Goal: Book appointment/travel/reservation

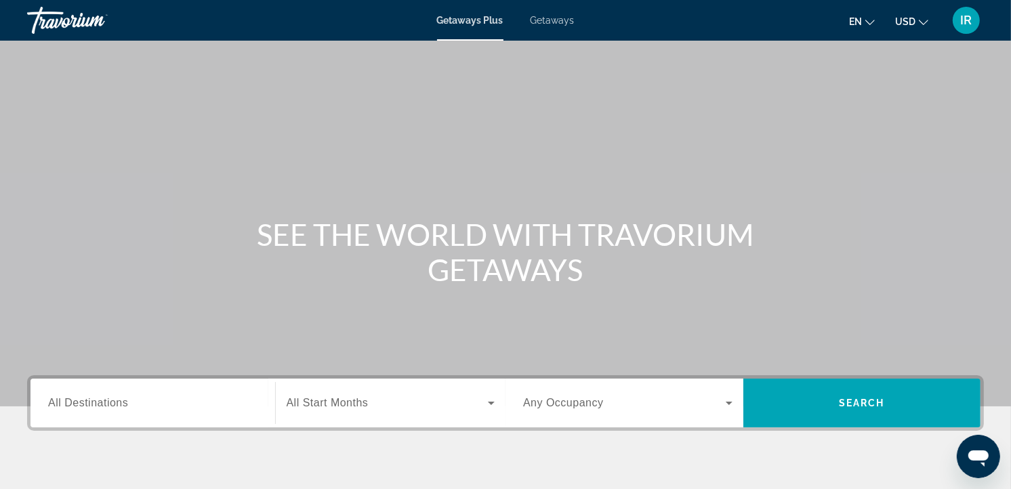
click at [922, 21] on icon "Change currency" at bounding box center [923, 22] width 9 height 5
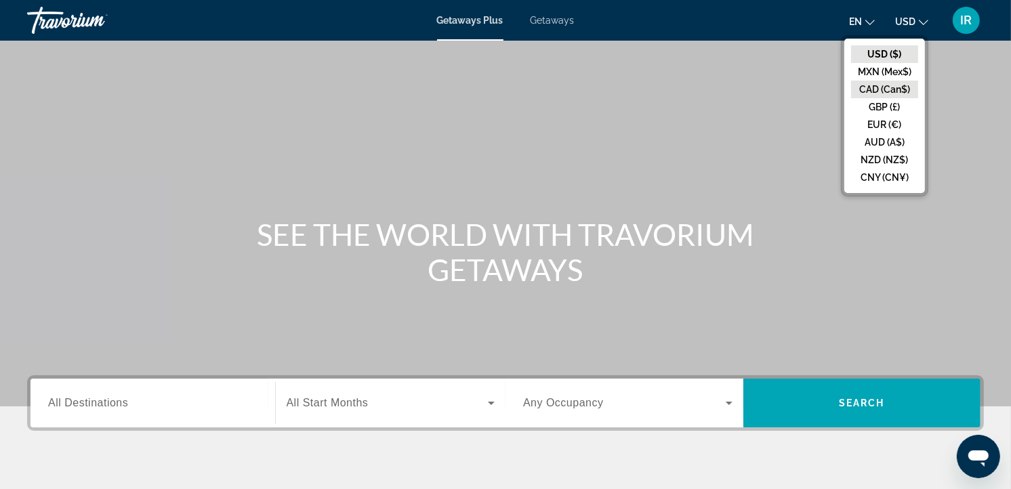
click at [896, 91] on button "CAD (Can$)" at bounding box center [884, 90] width 67 height 18
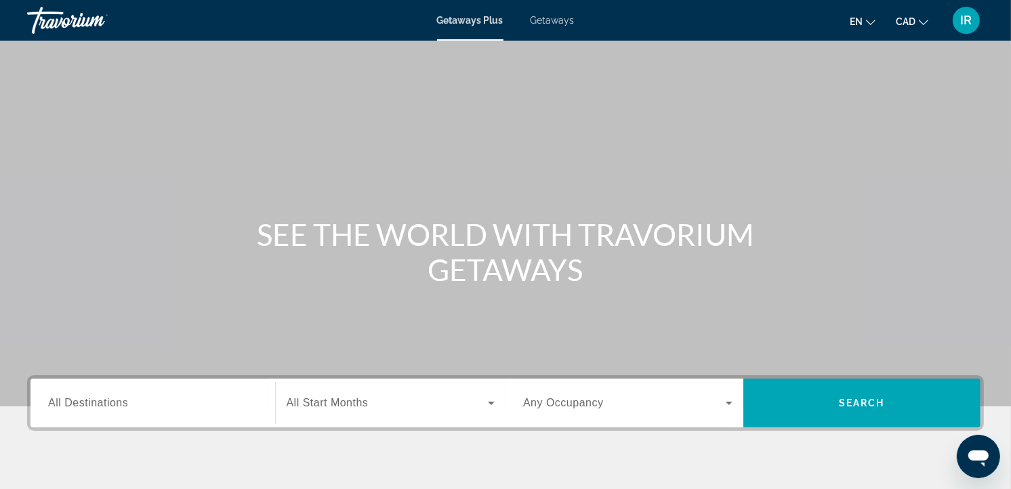
click at [566, 20] on span "Getaways" at bounding box center [553, 20] width 44 height 11
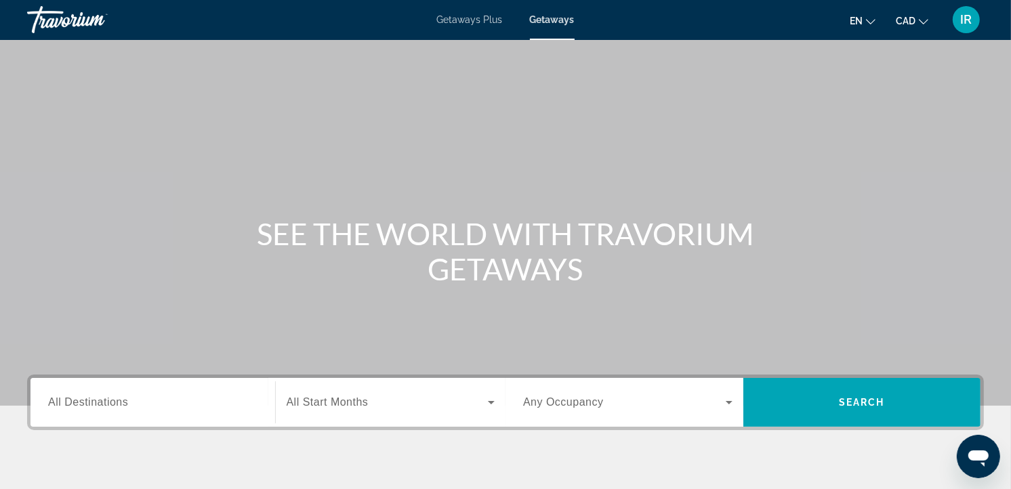
scroll to position [150, 0]
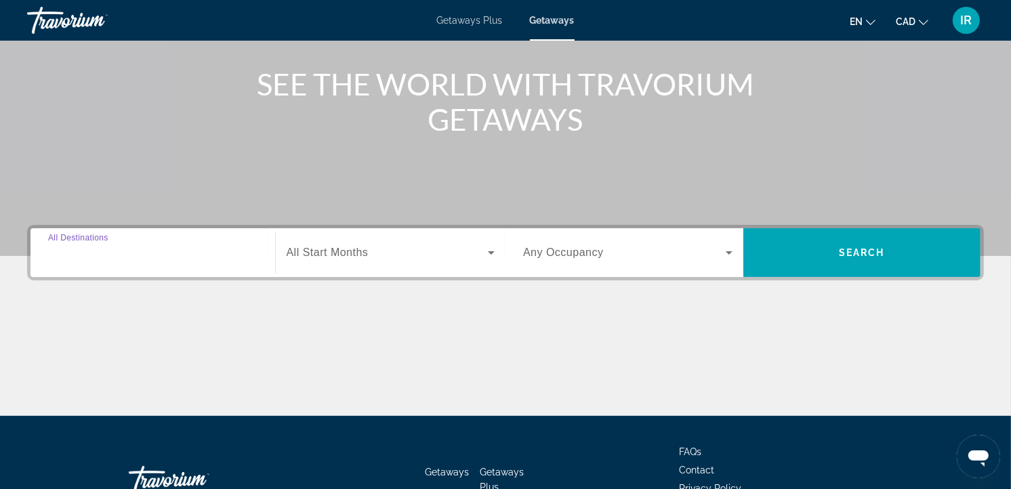
click at [149, 253] on input "Destination All Destinations" at bounding box center [152, 253] width 209 height 16
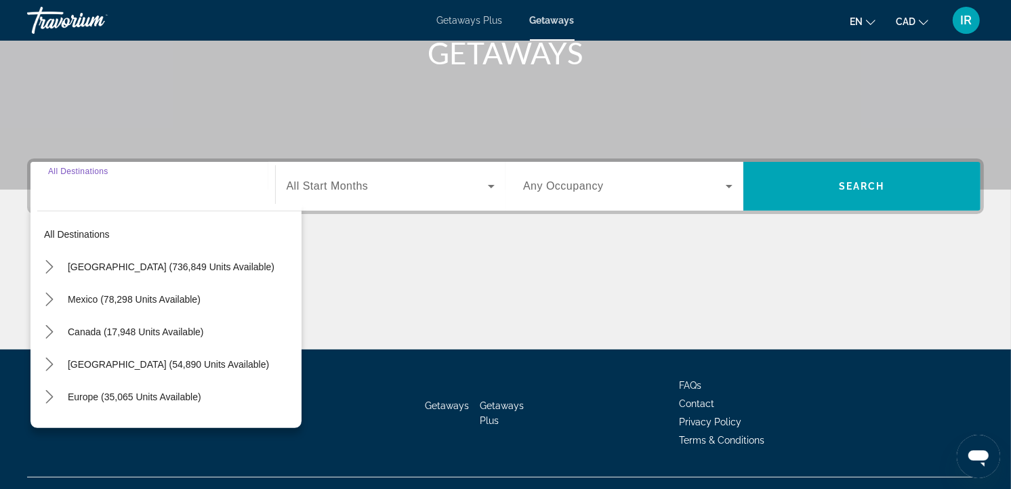
scroll to position [242, 0]
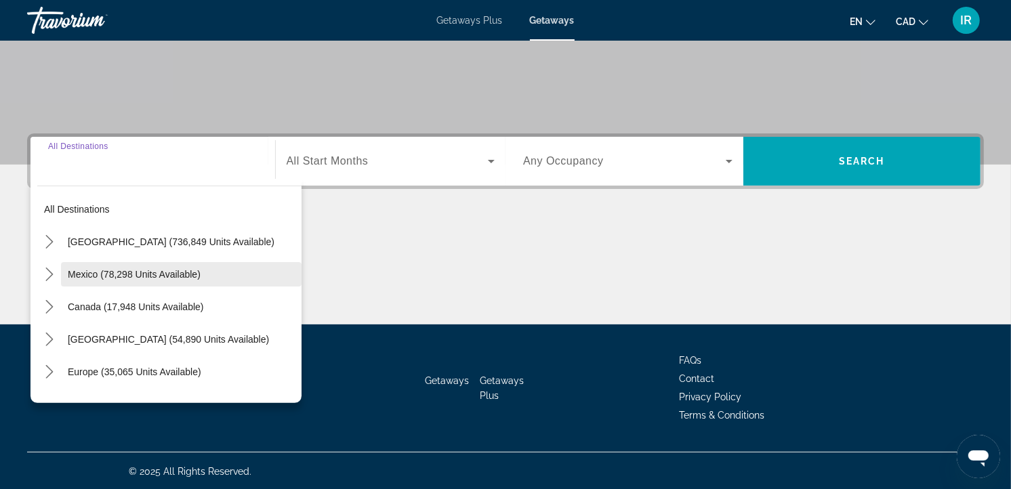
click at [138, 273] on span "Mexico (78,298 units available)" at bounding box center [134, 274] width 133 height 11
type input "**********"
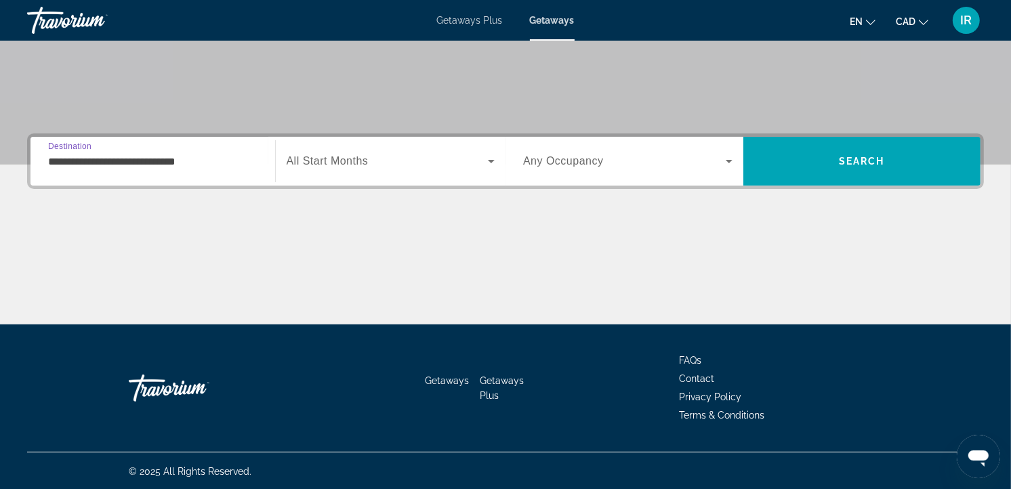
click at [387, 157] on span "Search widget" at bounding box center [388, 161] width 202 height 16
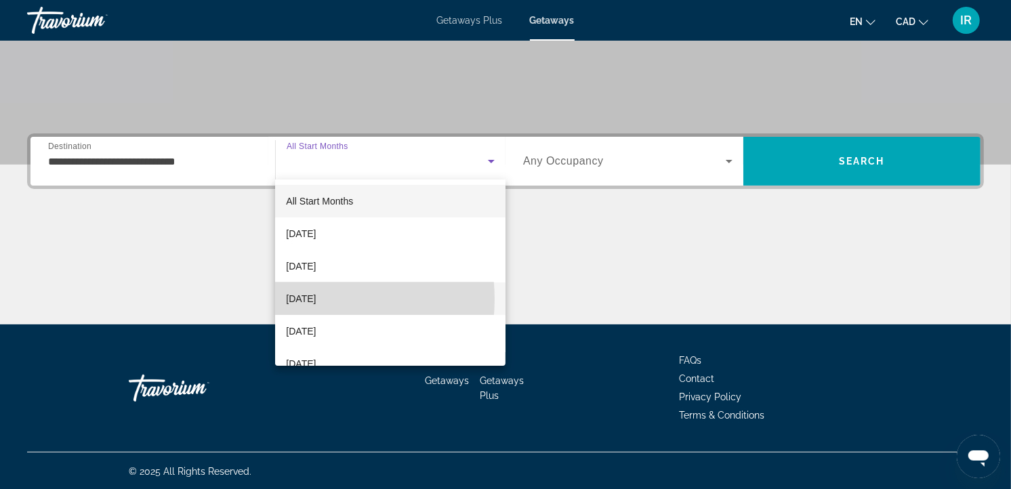
click at [299, 299] on span "December 2025" at bounding box center [301, 299] width 30 height 16
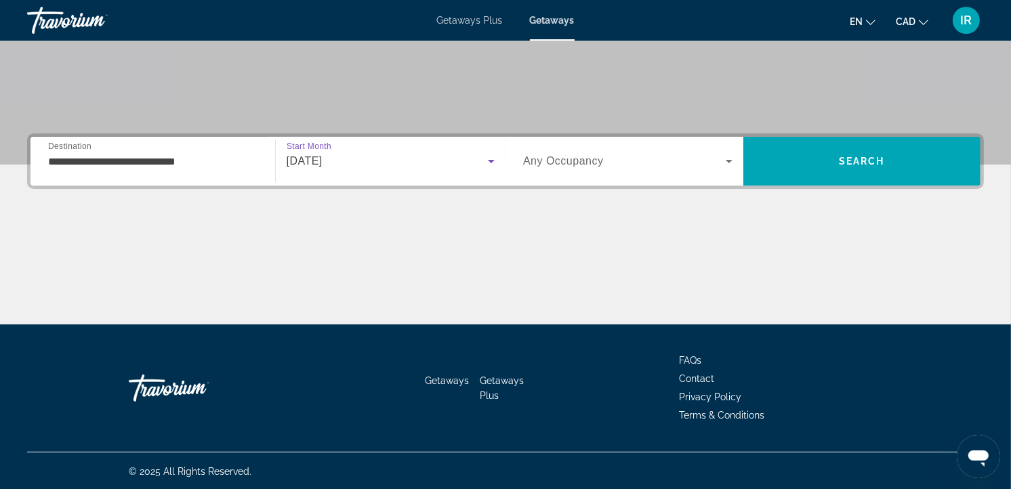
click at [632, 161] on span "Search widget" at bounding box center [624, 161] width 203 height 16
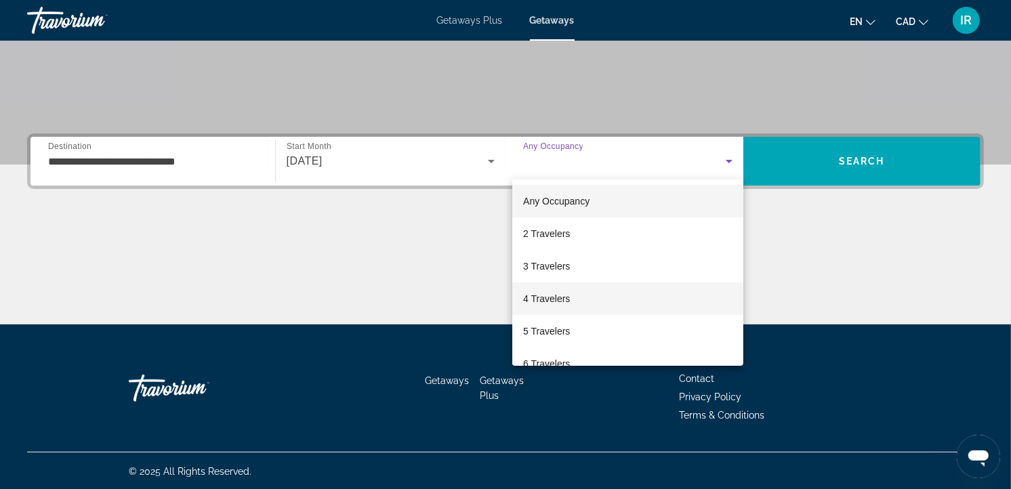
click at [544, 296] on span "4 Travelers" at bounding box center [546, 299] width 47 height 16
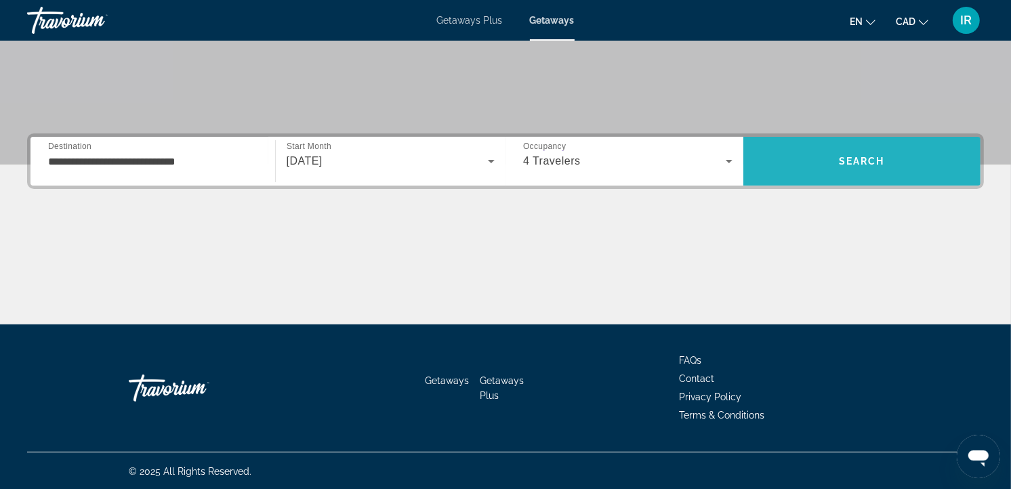
click at [863, 150] on span "Search" at bounding box center [863, 161] width 238 height 33
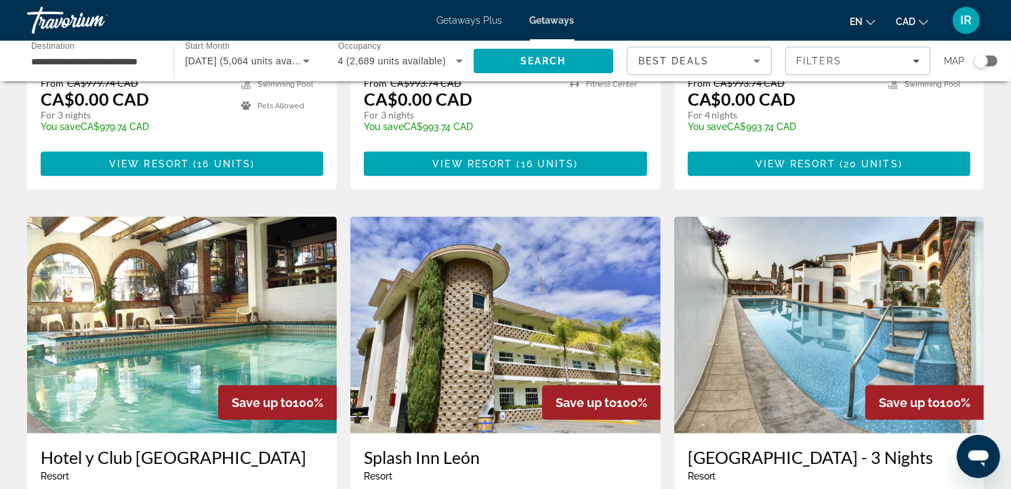
scroll to position [904, 0]
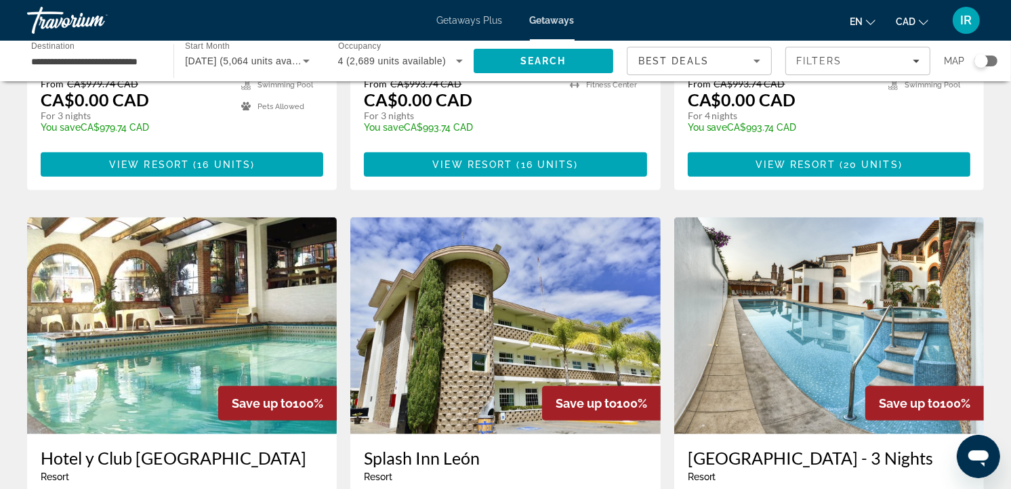
click at [993, 62] on div "Search widget" at bounding box center [986, 61] width 23 height 11
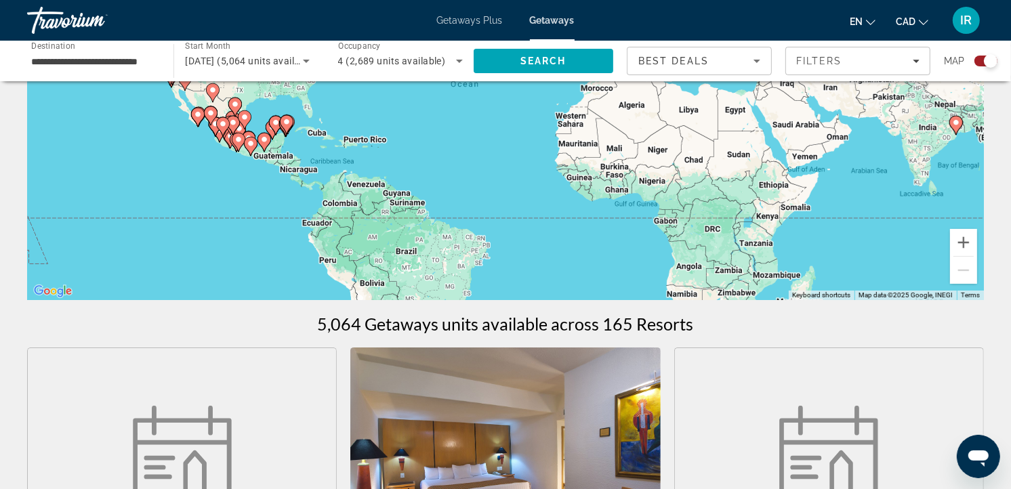
scroll to position [0, 0]
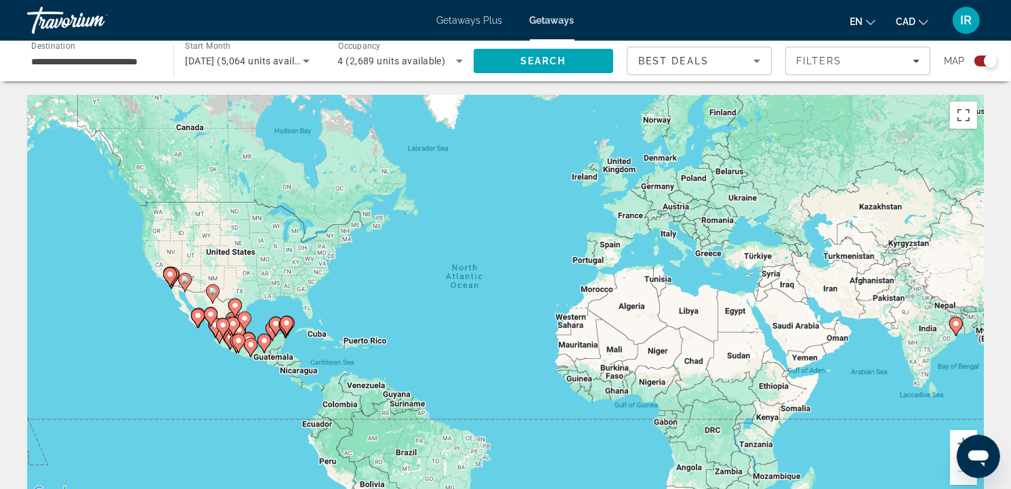
click at [199, 375] on div "To activate drag with keyboard, press Alt + Enter. Once in keyboard drag state,…" at bounding box center [505, 298] width 957 height 407
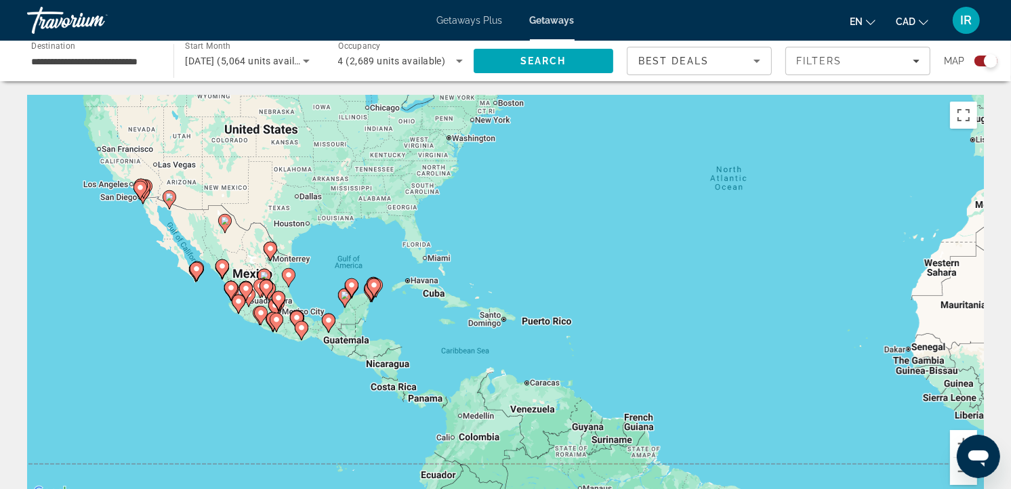
click at [222, 369] on div "To activate drag with keyboard, press Alt + Enter. Once in keyboard drag state,…" at bounding box center [505, 298] width 957 height 407
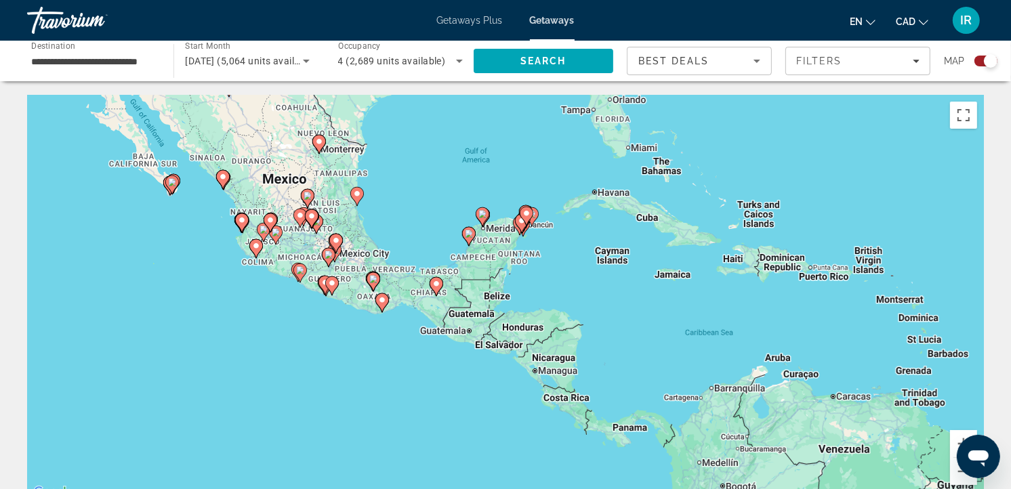
click at [310, 335] on div "To activate drag with keyboard, press Alt + Enter. Once in keyboard drag state,…" at bounding box center [505, 298] width 957 height 407
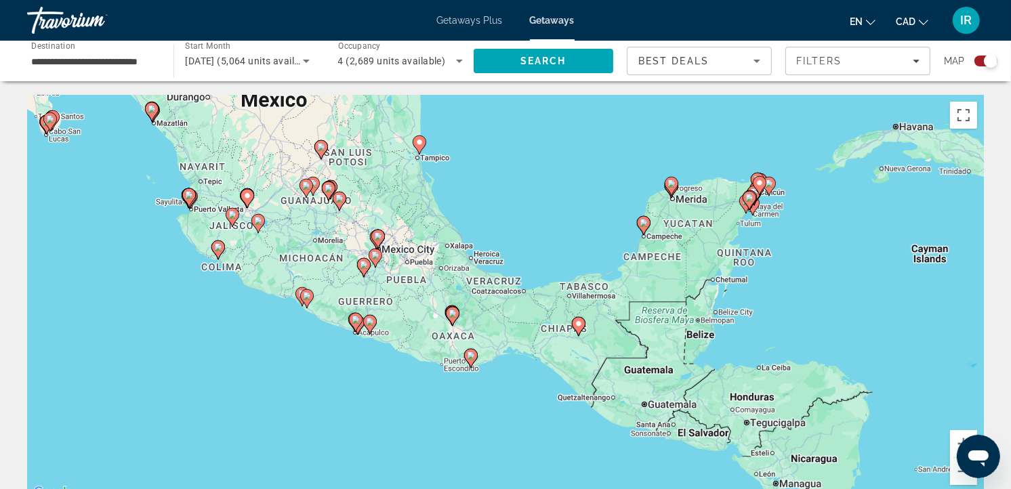
drag, startPoint x: 267, startPoint y: 299, endPoint x: 283, endPoint y: 378, distance: 80.8
click at [283, 378] on div "To activate drag with keyboard, press Alt + Enter. Once in keyboard drag state,…" at bounding box center [505, 298] width 957 height 407
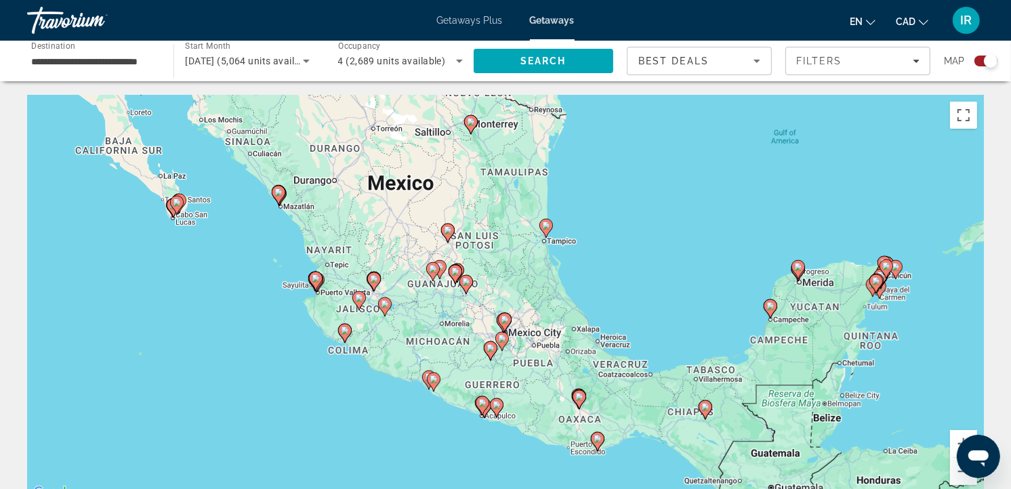
drag, startPoint x: 461, startPoint y: 192, endPoint x: 588, endPoint y: 275, distance: 151.3
click at [588, 275] on div "To activate drag with keyboard, press Alt + Enter. Once in keyboard drag state,…" at bounding box center [505, 298] width 957 height 407
click at [481, 425] on div "To activate drag with keyboard, press Alt + Enter. Once in keyboard drag state,…" at bounding box center [505, 298] width 957 height 407
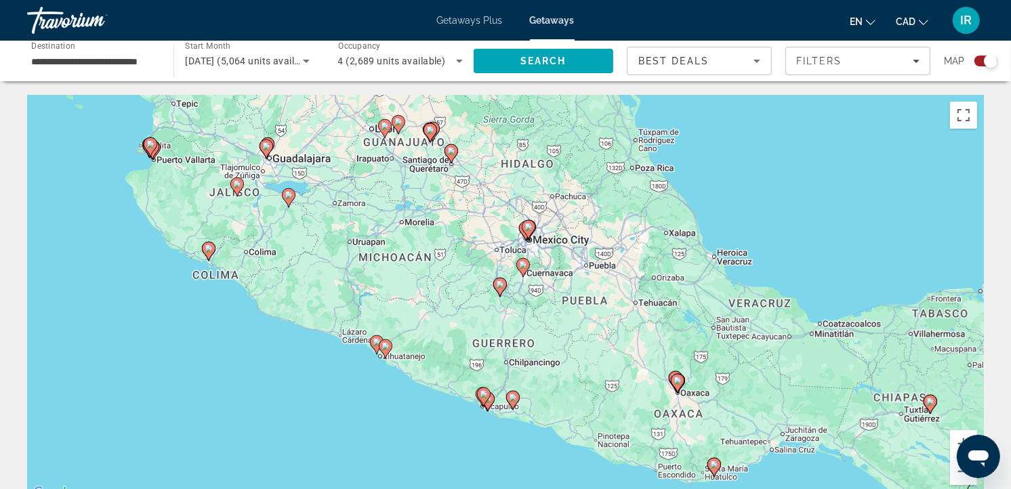
click at [481, 427] on div "To activate drag with keyboard, press Alt + Enter. Once in keyboard drag state,…" at bounding box center [505, 298] width 957 height 407
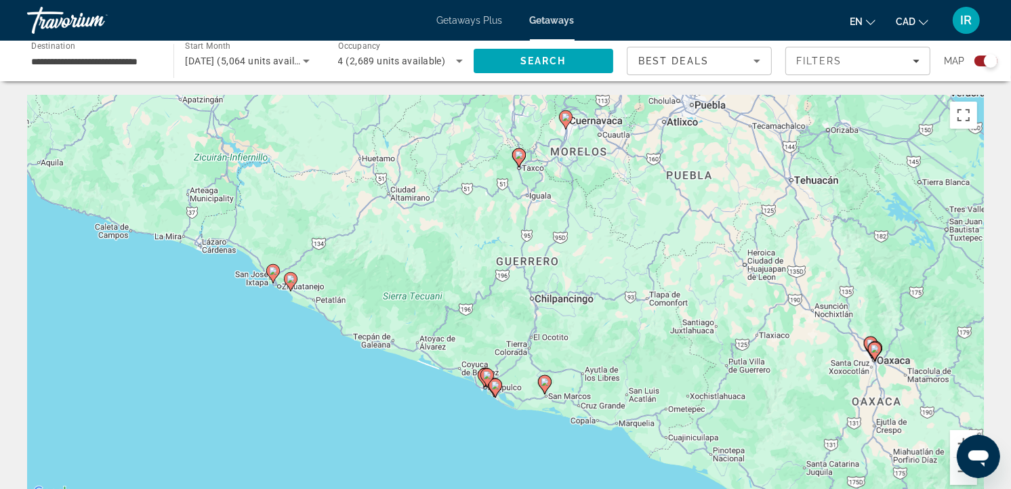
click at [481, 427] on div "To activate drag with keyboard, press Alt + Enter. Once in keyboard drag state,…" at bounding box center [505, 298] width 957 height 407
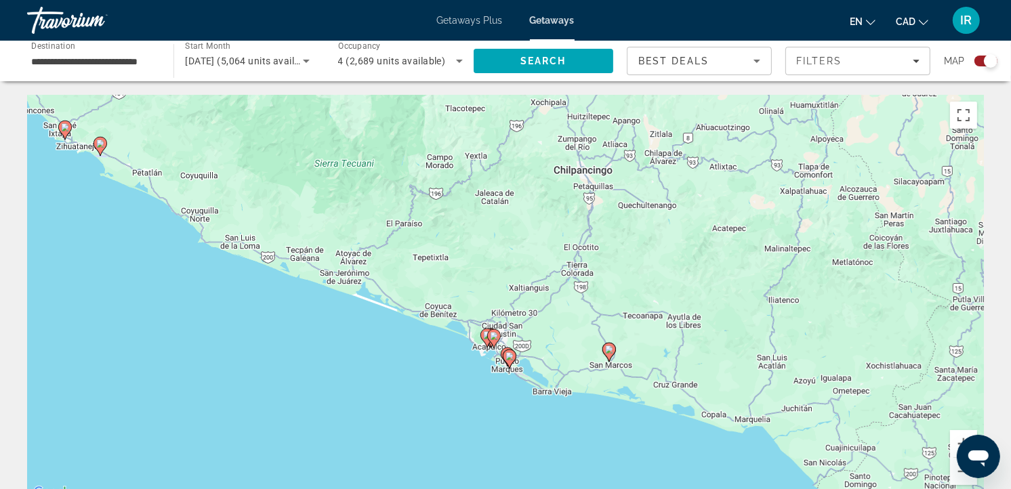
click at [466, 397] on div "To activate drag with keyboard, press Alt + Enter. Once in keyboard drag state,…" at bounding box center [505, 298] width 957 height 407
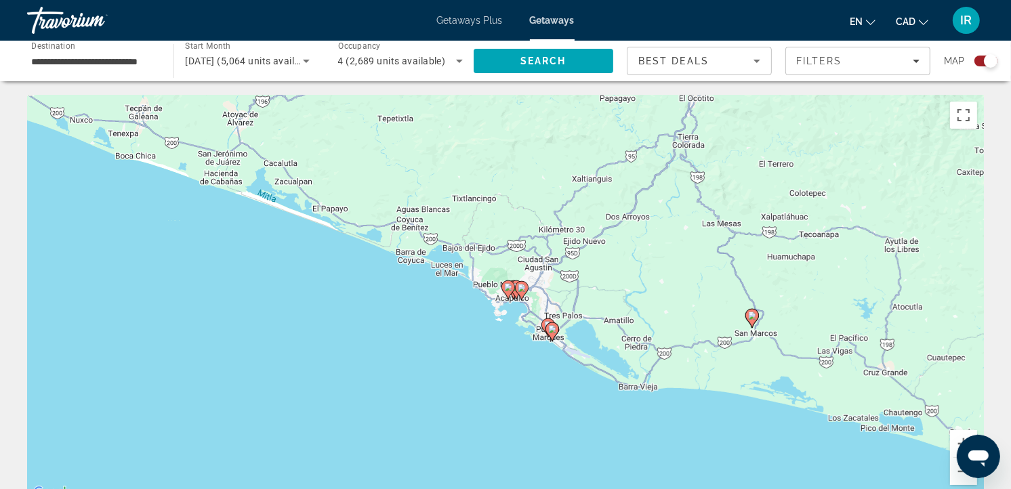
click at [498, 331] on div "To activate drag with keyboard, press Alt + Enter. Once in keyboard drag state,…" at bounding box center [505, 298] width 957 height 407
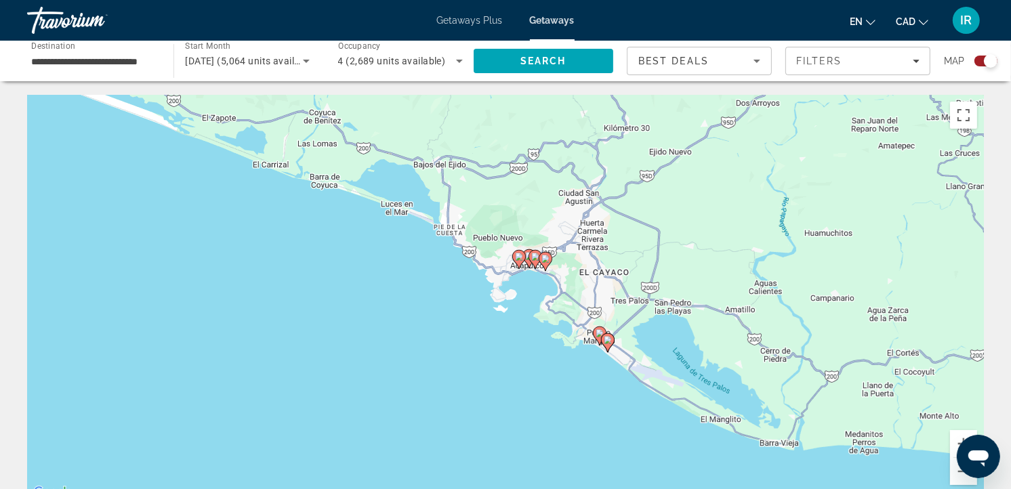
click at [504, 367] on div "To activate drag with keyboard, press Alt + Enter. Once in keyboard drag state,…" at bounding box center [505, 298] width 957 height 407
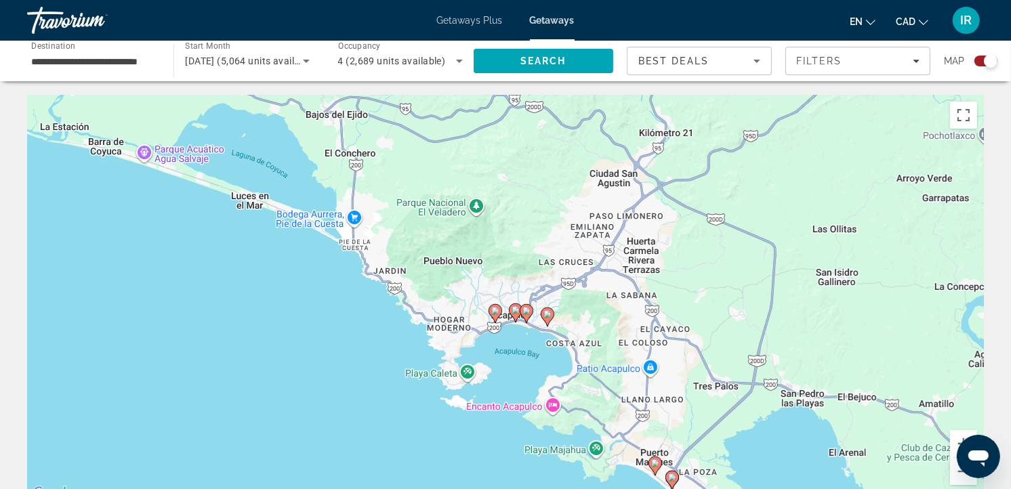
drag, startPoint x: 490, startPoint y: 339, endPoint x: 447, endPoint y: 506, distance: 172.8
click at [447, 489] on html "**********" at bounding box center [505, 244] width 1011 height 489
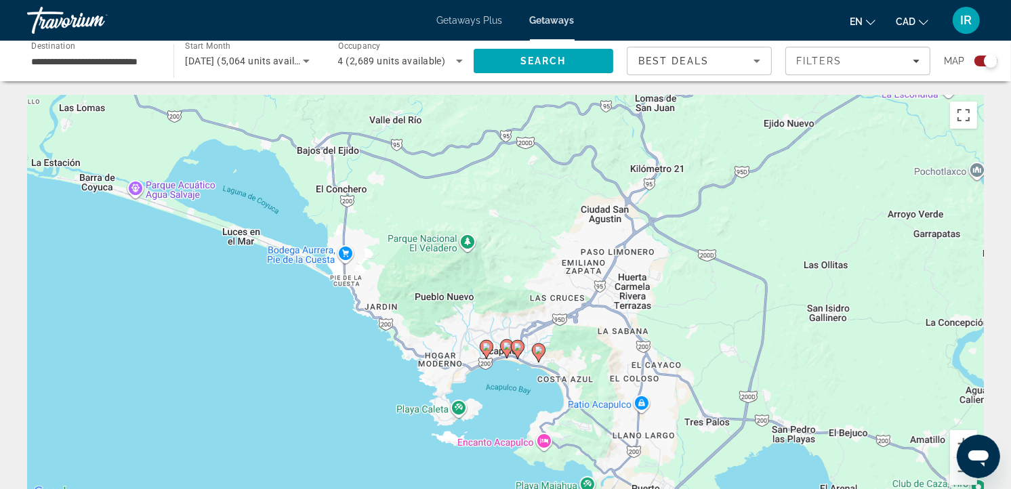
click at [540, 352] on image "Main content" at bounding box center [539, 350] width 8 height 8
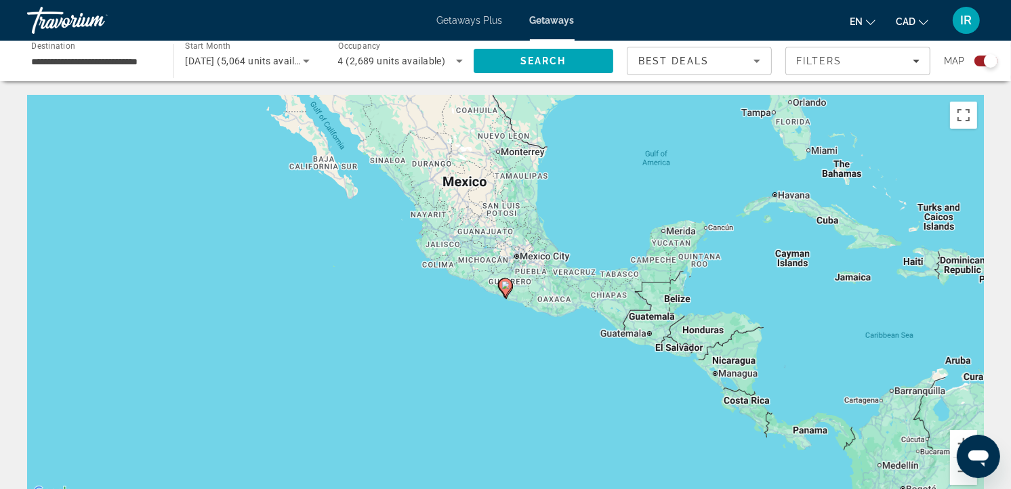
click at [510, 286] on image "Main content" at bounding box center [506, 285] width 8 height 8
type input "**********"
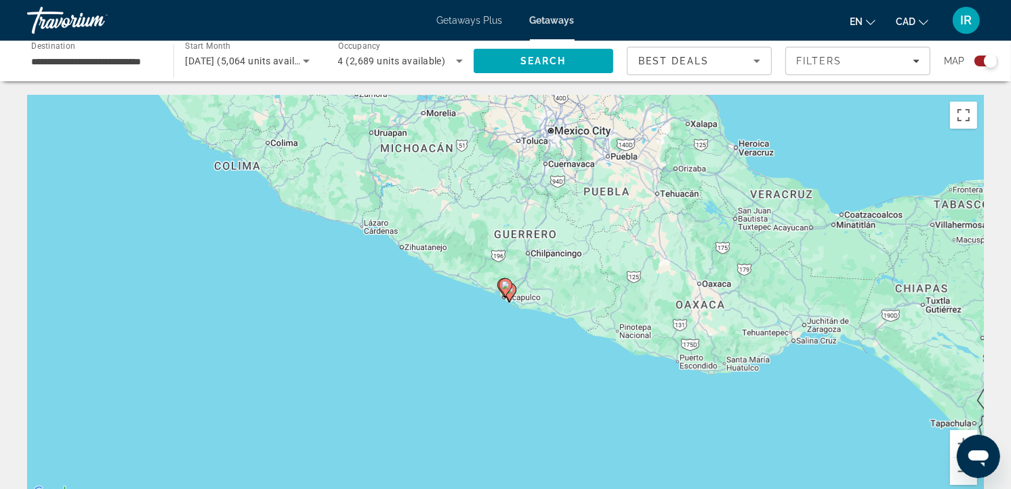
click at [510, 286] on image "Main content" at bounding box center [506, 285] width 8 height 8
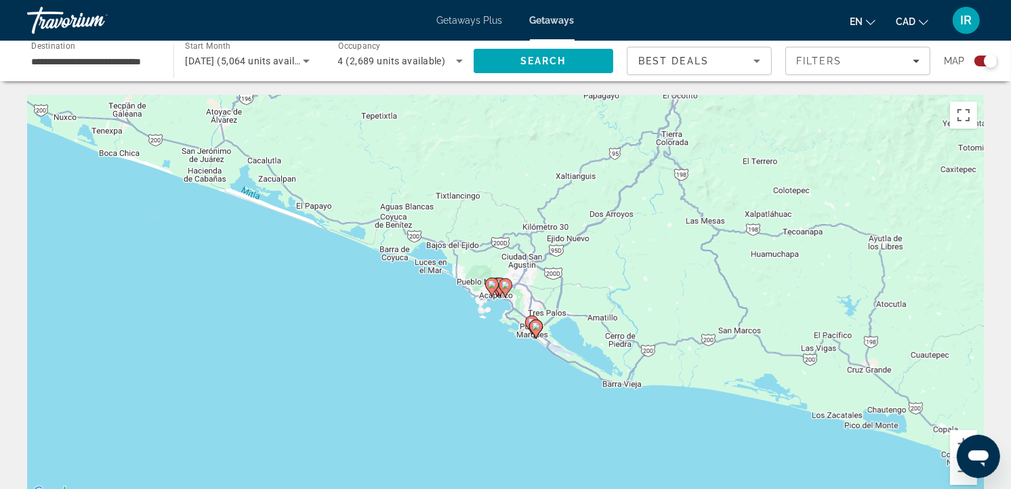
click at [500, 317] on div "To navigate, press the arrow keys. To activate drag with keyboard, press Alt + …" at bounding box center [505, 298] width 957 height 407
click at [500, 317] on div "To activate drag with keyboard, press Alt + Enter. Once in keyboard drag state,…" at bounding box center [505, 298] width 957 height 407
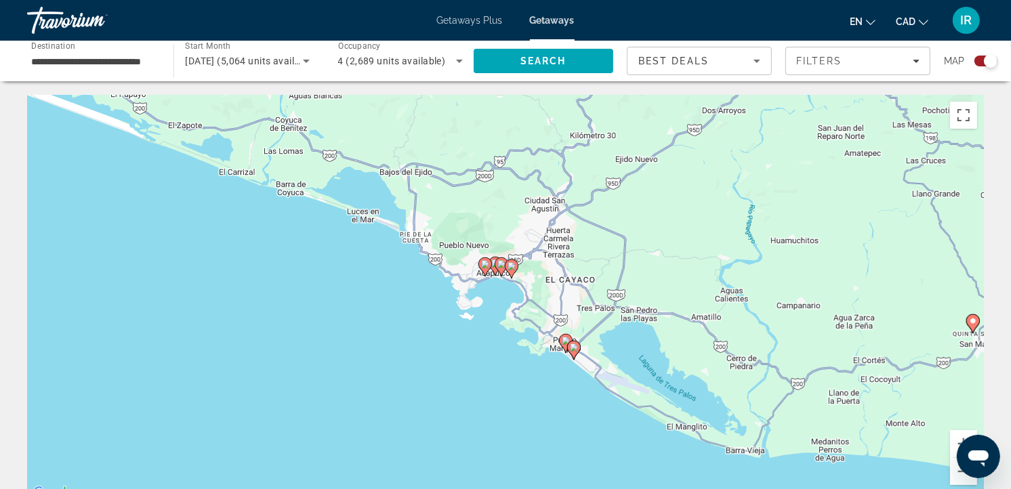
click at [500, 317] on div "To activate drag with keyboard, press Alt + Enter. Once in keyboard drag state,…" at bounding box center [505, 298] width 957 height 407
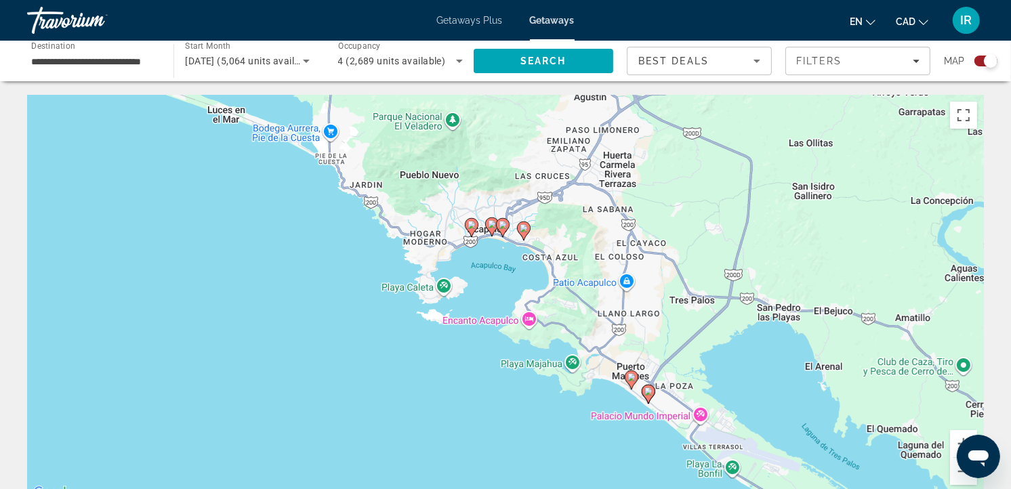
click at [523, 231] on image "Main content" at bounding box center [524, 228] width 8 height 8
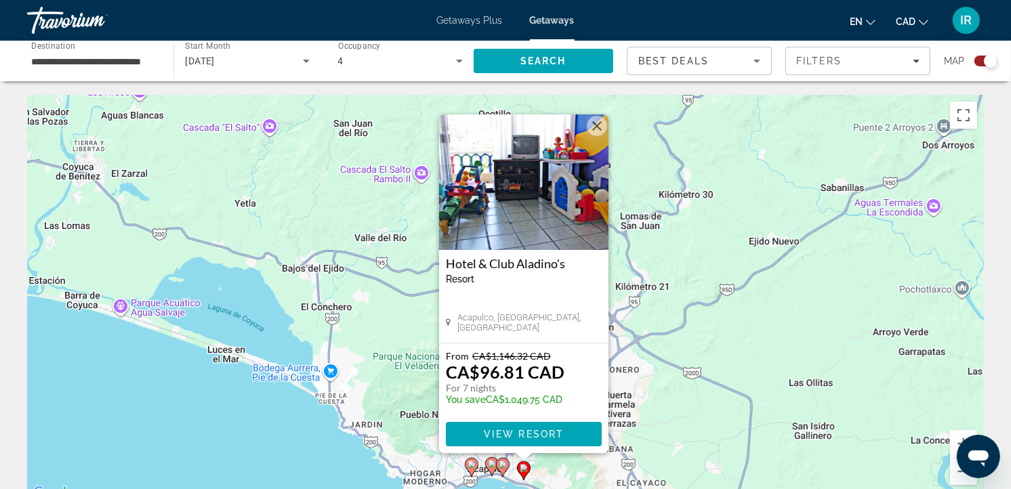
click at [600, 123] on button "Close" at bounding box center [597, 126] width 20 height 20
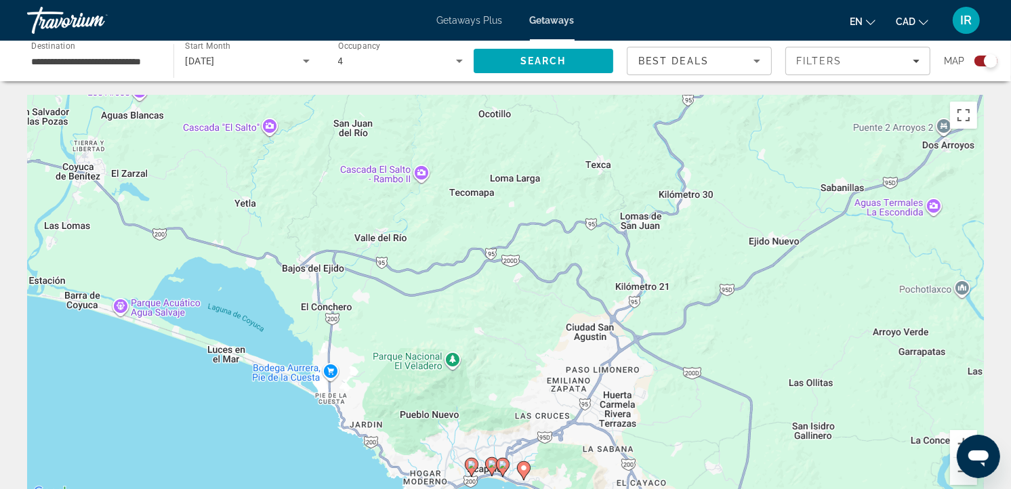
click at [504, 471] on icon "Main content" at bounding box center [503, 468] width 12 height 18
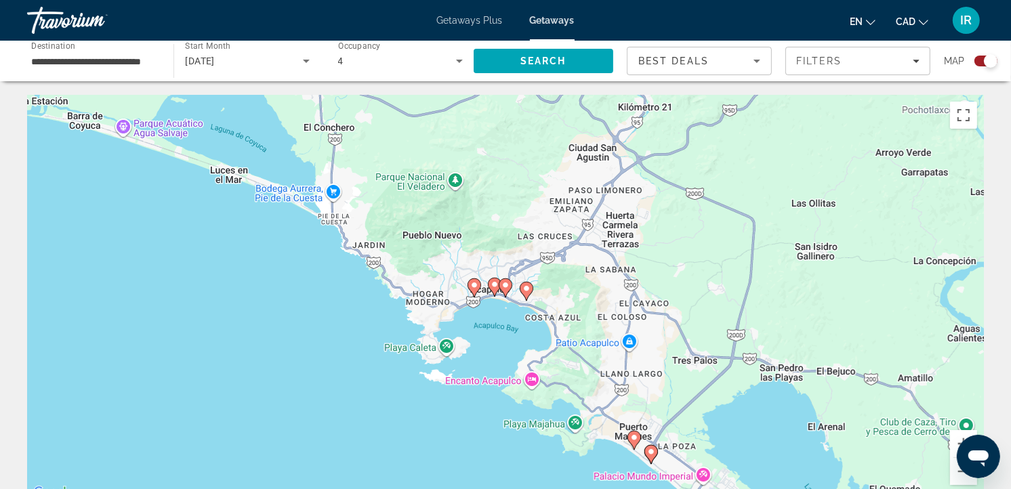
click at [506, 296] on gmp-advanced-marker "Main content" at bounding box center [506, 288] width 14 height 20
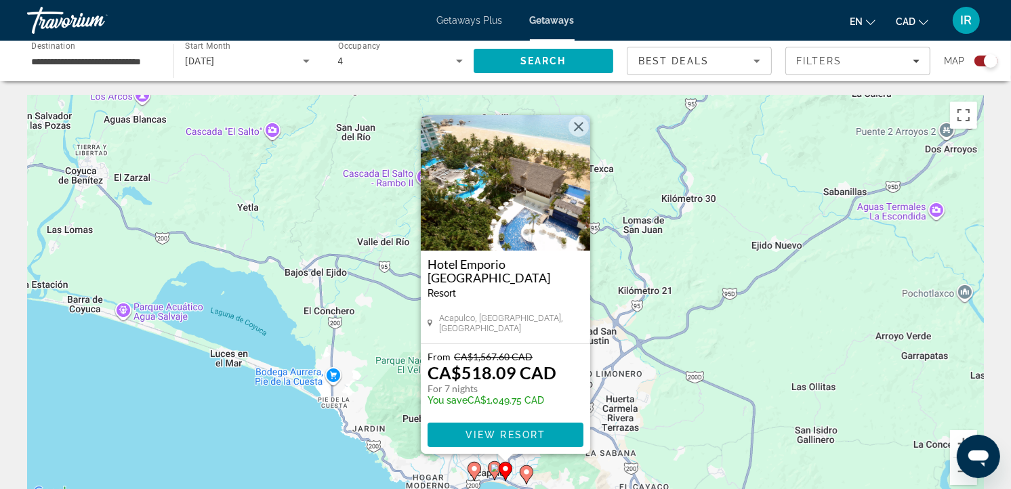
click at [302, 455] on div "To activate drag with keyboard, press Alt + Enter. Once in keyboard drag state,…" at bounding box center [505, 298] width 957 height 407
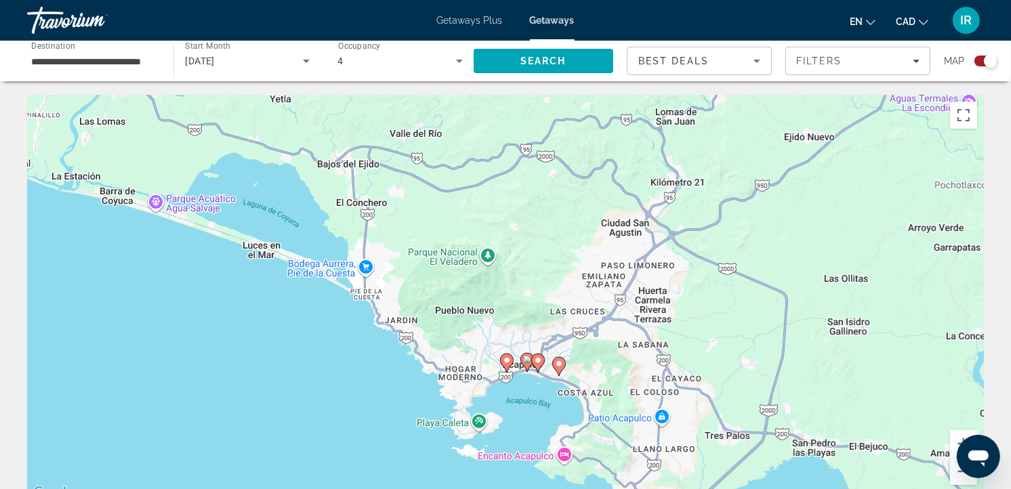
drag, startPoint x: 539, startPoint y: 387, endPoint x: 563, endPoint y: 299, distance: 91.3
click at [563, 300] on div "To activate drag with keyboard, press Alt + Enter. Once in keyboard drag state,…" at bounding box center [505, 298] width 957 height 407
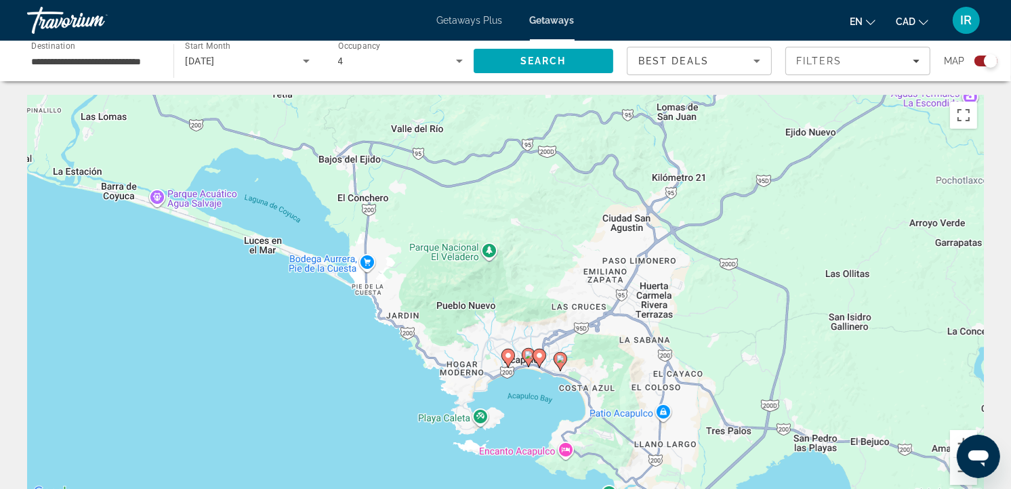
click at [385, 429] on div "To activate drag with keyboard, press Alt + Enter. Once in keyboard drag state,…" at bounding box center [505, 298] width 957 height 407
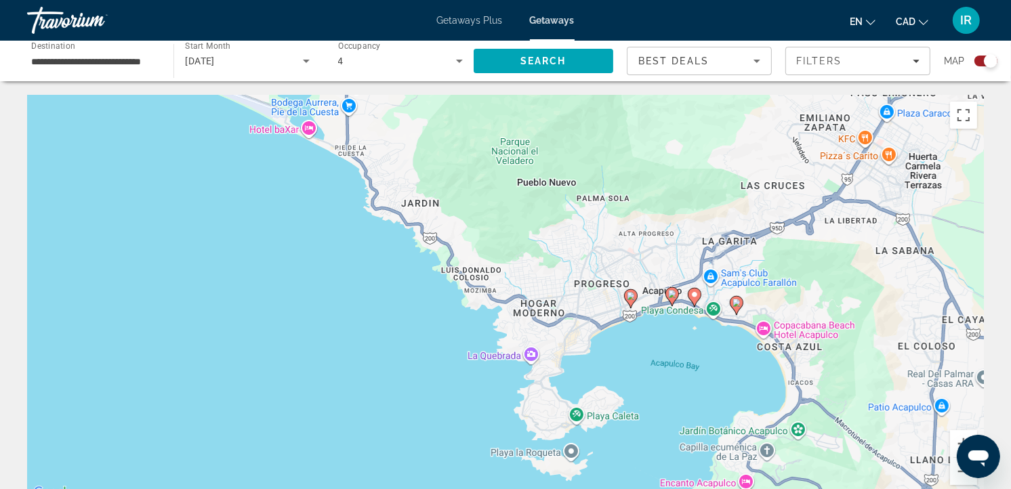
click at [627, 296] on icon "Main content" at bounding box center [631, 299] width 12 height 18
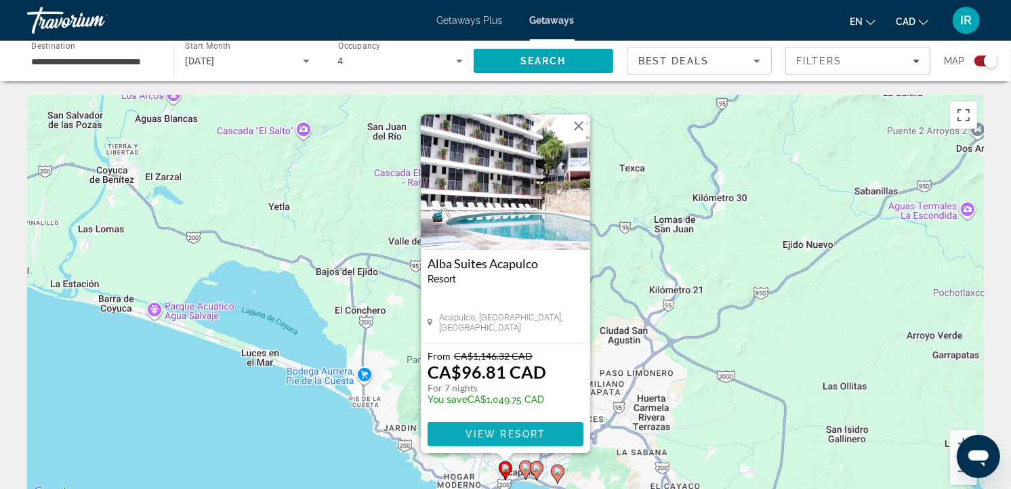
click at [479, 429] on span "View Resort" at bounding box center [506, 434] width 80 height 11
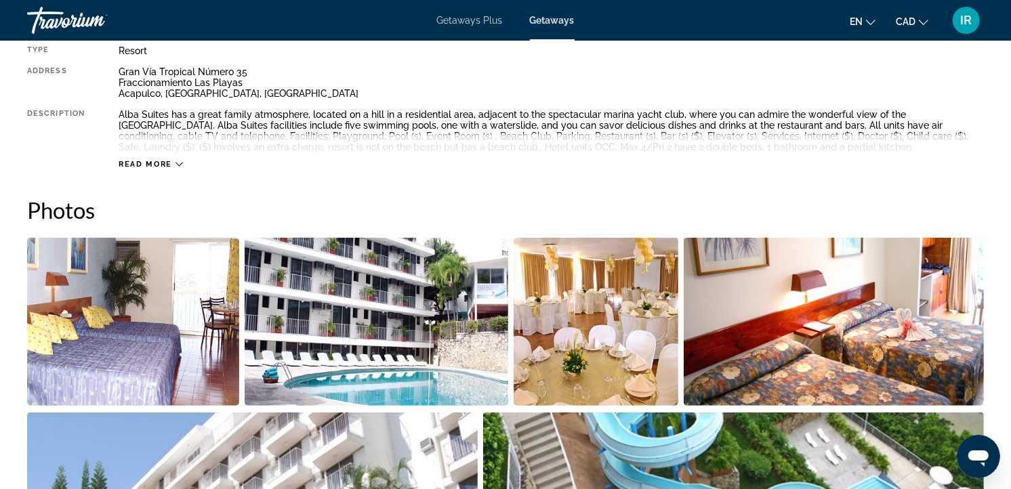
scroll to position [468, 0]
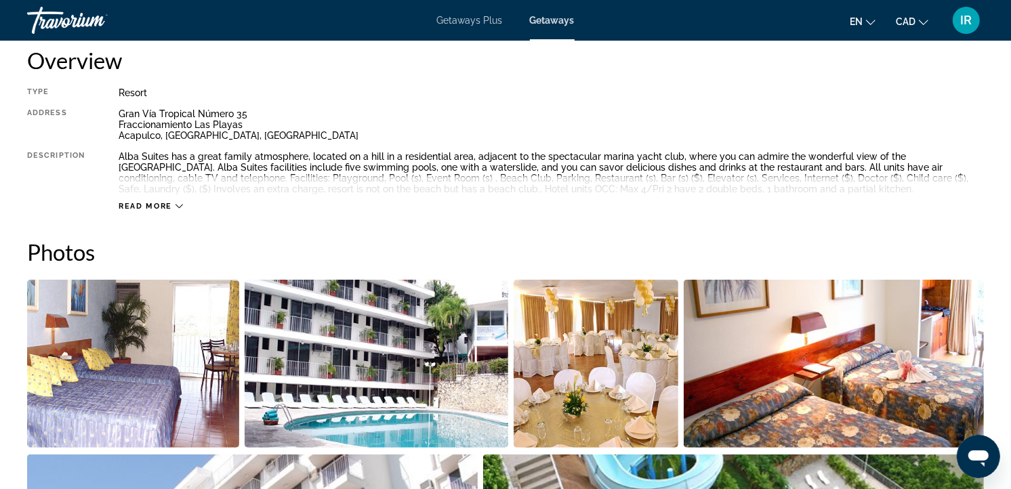
click at [178, 206] on icon "Main content" at bounding box center [179, 206] width 7 height 7
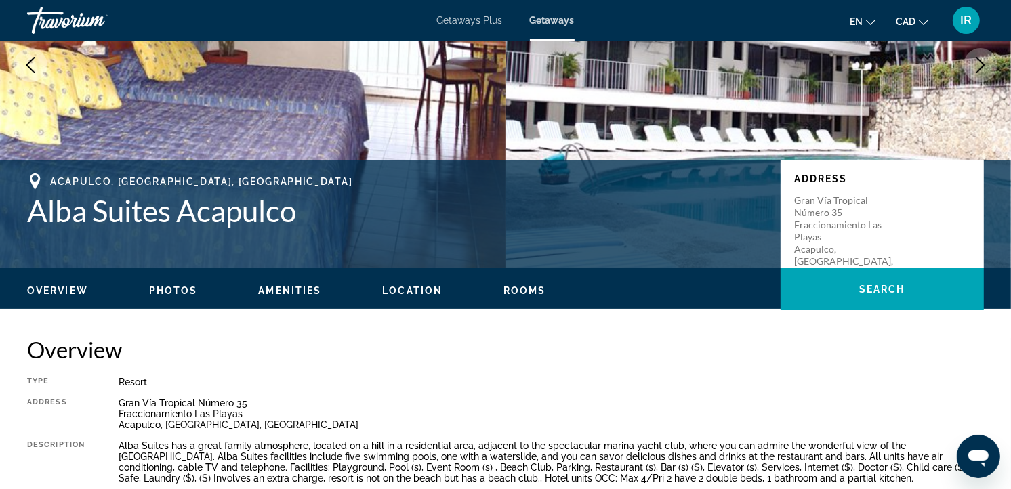
scroll to position [167, 0]
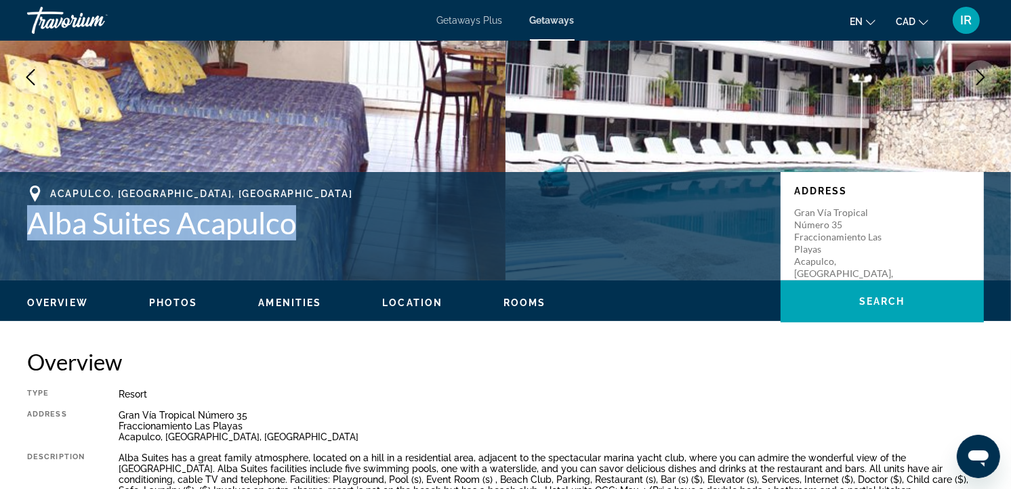
drag, startPoint x: 31, startPoint y: 221, endPoint x: 321, endPoint y: 206, distance: 290.5
click at [321, 206] on h1 "Alba Suites Acapulco" at bounding box center [397, 222] width 740 height 35
copy h1 "Alba Suites Acapulco"
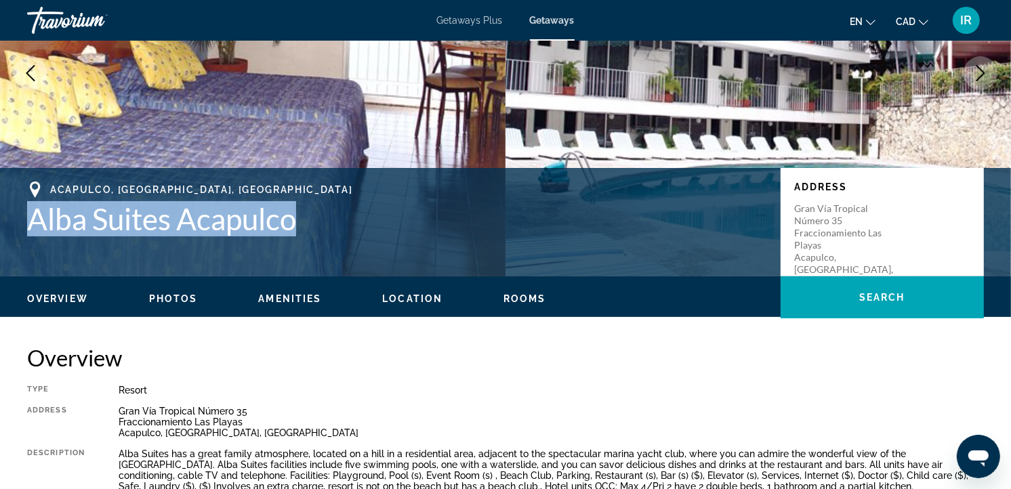
scroll to position [92, 0]
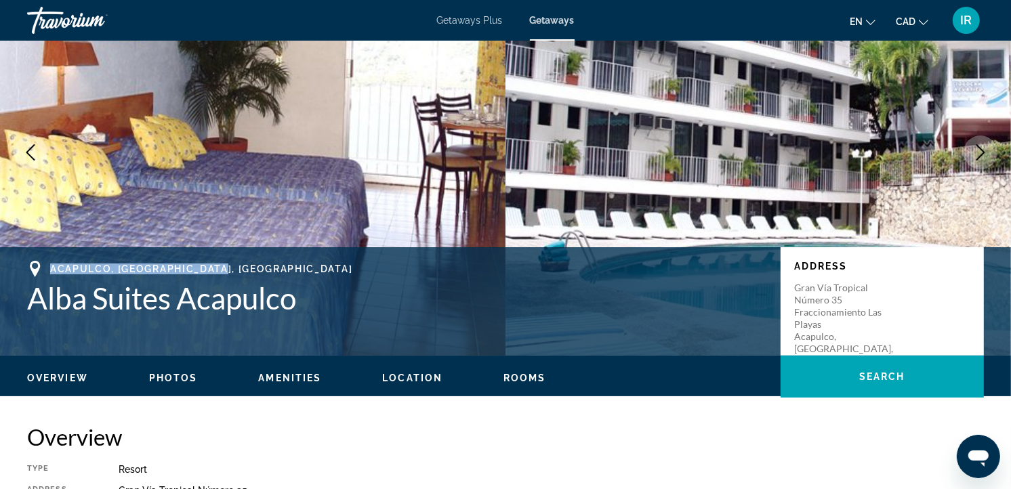
drag, startPoint x: 51, startPoint y: 265, endPoint x: 237, endPoint y: 266, distance: 186.4
click at [237, 266] on div "Acapulco, Guerrero, Mexico" at bounding box center [397, 269] width 740 height 16
copy span "Acapulco, Guerrero, Mexico"
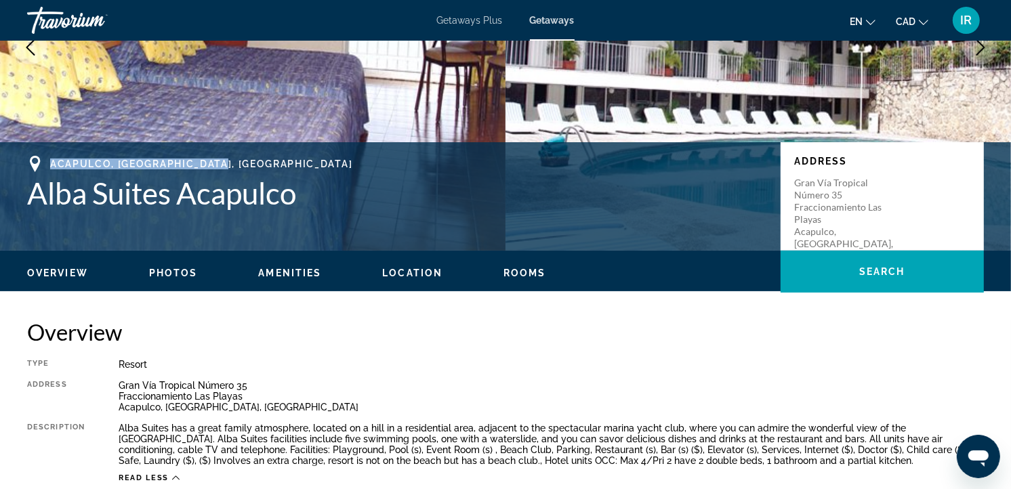
scroll to position [242, 0]
